Goal: Feedback & Contribution: Submit feedback/report problem

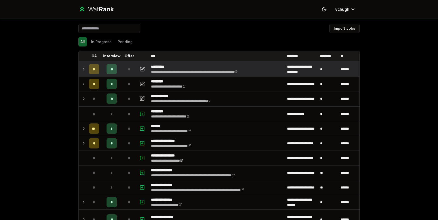
click at [120, 70] on td "*" at bounding box center [111, 69] width 21 height 14
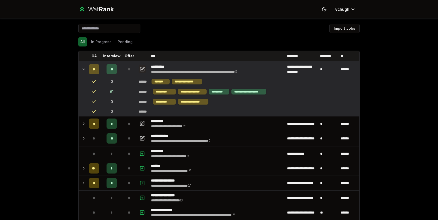
click at [140, 71] on icon "button" at bounding box center [142, 69] width 4 height 4
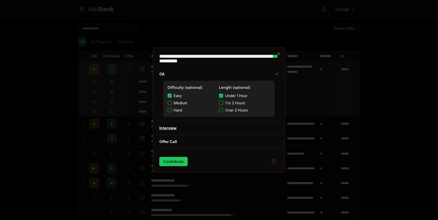
click at [177, 128] on button "Interview" at bounding box center [218, 128] width 119 height 13
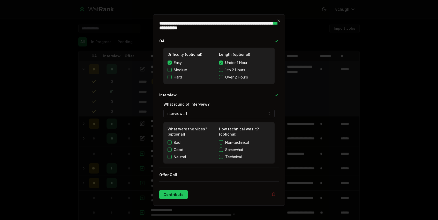
click at [171, 142] on button "Bad" at bounding box center [170, 143] width 4 height 4
click at [222, 156] on button "Technical" at bounding box center [221, 157] width 4 height 4
click at [177, 191] on button "Contribute" at bounding box center [173, 194] width 28 height 9
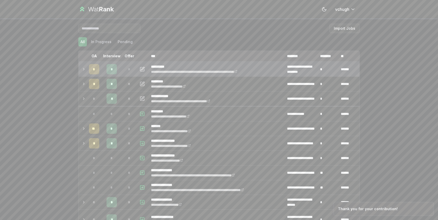
click at [123, 71] on td "*" at bounding box center [129, 69] width 14 height 14
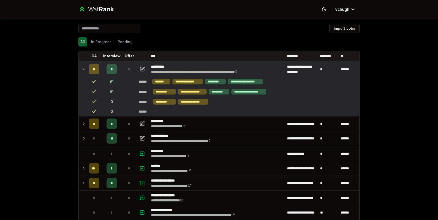
click at [123, 71] on td "*" at bounding box center [129, 69] width 14 height 14
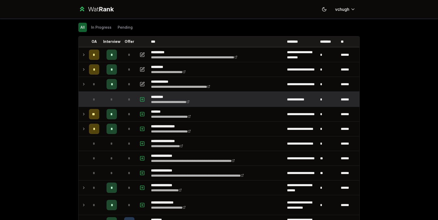
scroll to position [15, 0]
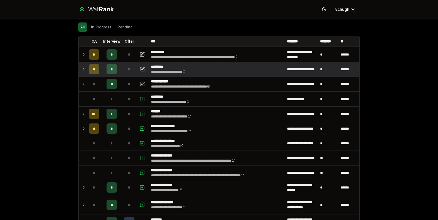
click at [128, 71] on span "*" at bounding box center [129, 69] width 2 height 5
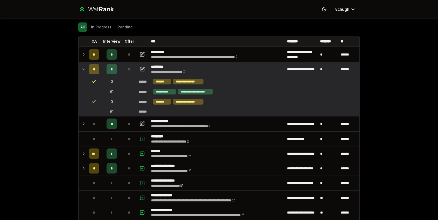
click at [128, 71] on span "*" at bounding box center [129, 69] width 2 height 5
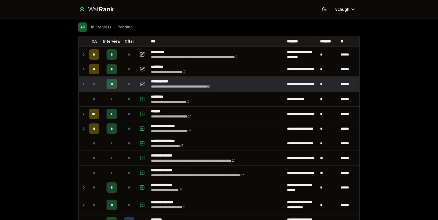
click at [128, 81] on div "*" at bounding box center [129, 84] width 10 height 10
